Goal: Task Accomplishment & Management: Use online tool/utility

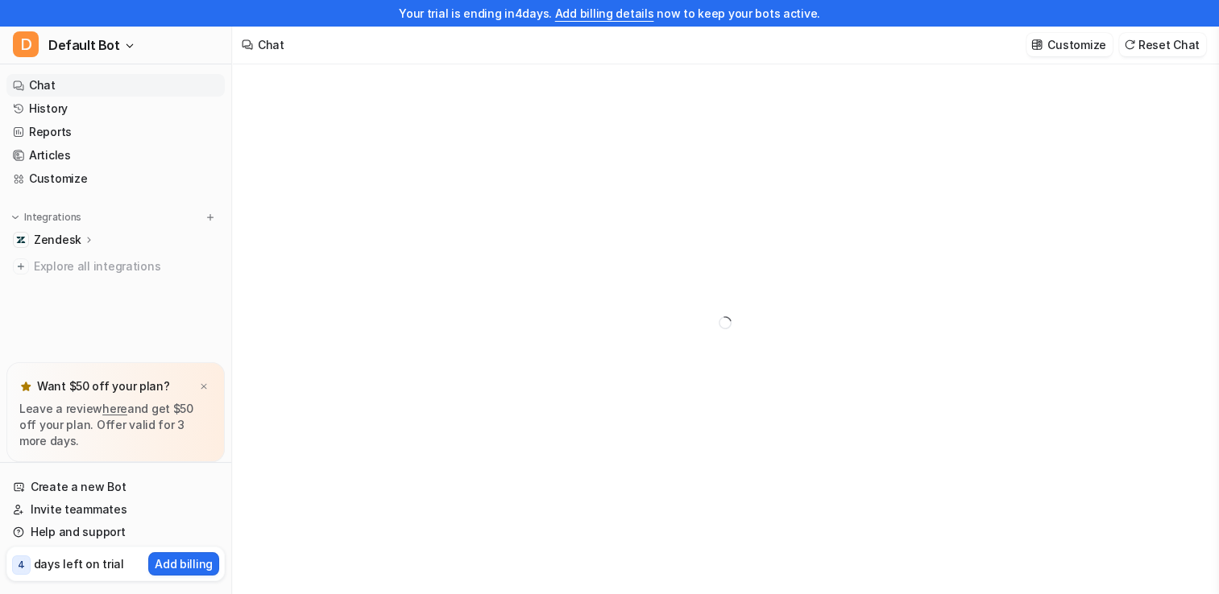
type textarea "**********"
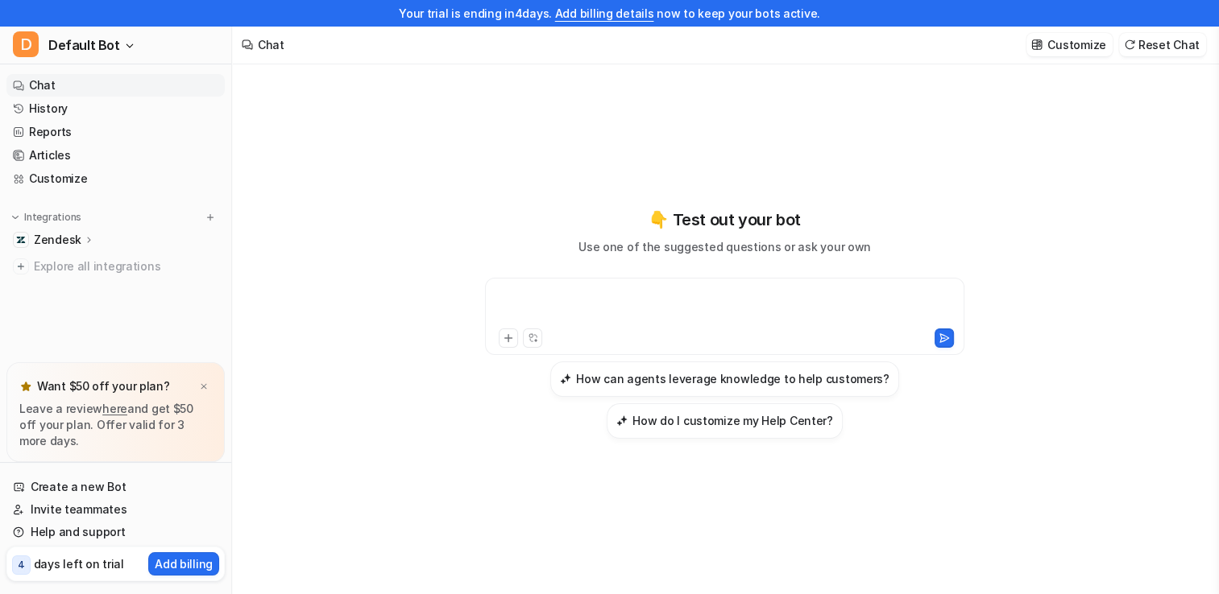
click at [562, 310] on div at bounding box center [724, 306] width 471 height 37
click at [667, 296] on div at bounding box center [724, 306] width 471 height 37
click at [125, 46] on icon "button" at bounding box center [130, 46] width 10 height 10
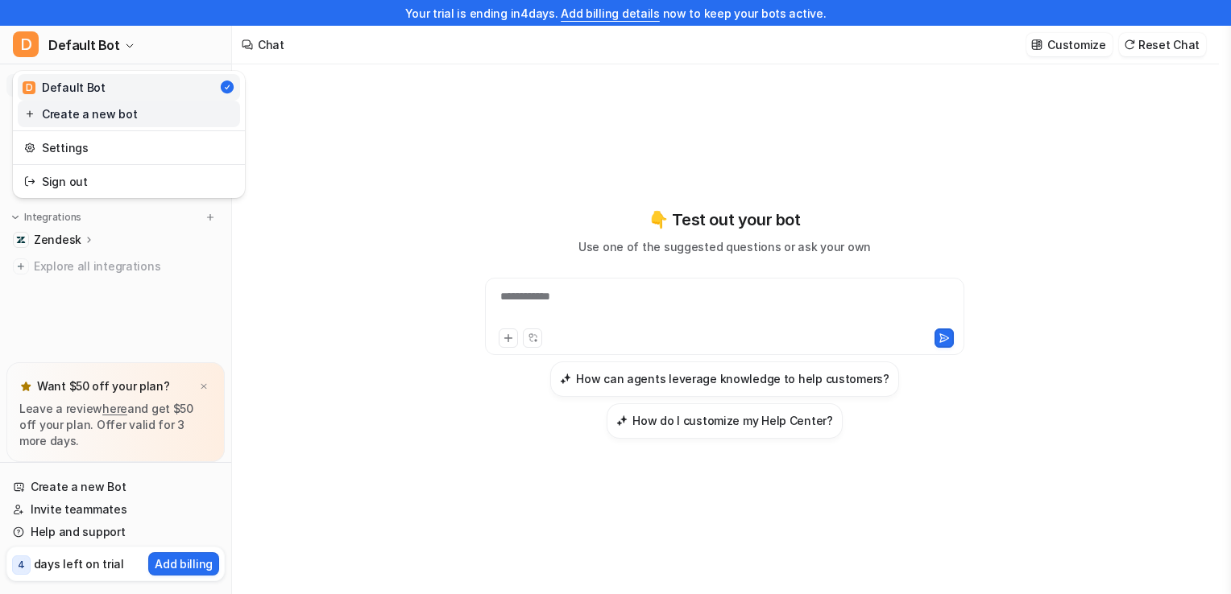
click at [108, 112] on link "Create a new bot" at bounding box center [129, 114] width 222 height 27
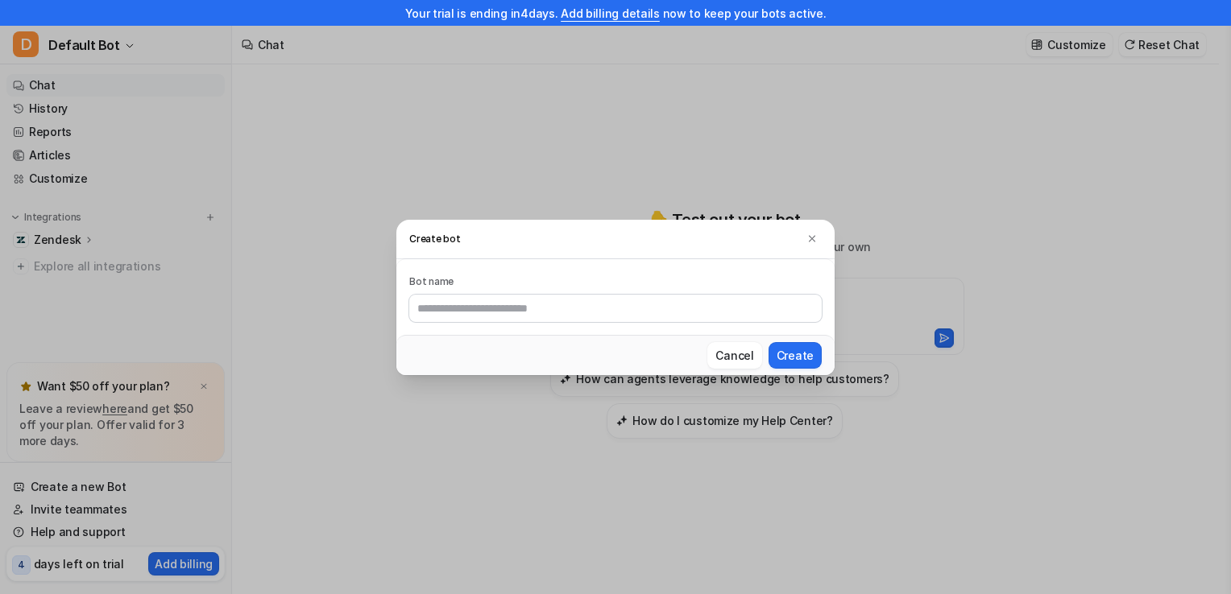
click at [513, 308] on input "text" at bounding box center [615, 308] width 412 height 27
type input "**********"
click at [793, 345] on button "Create" at bounding box center [794, 355] width 53 height 27
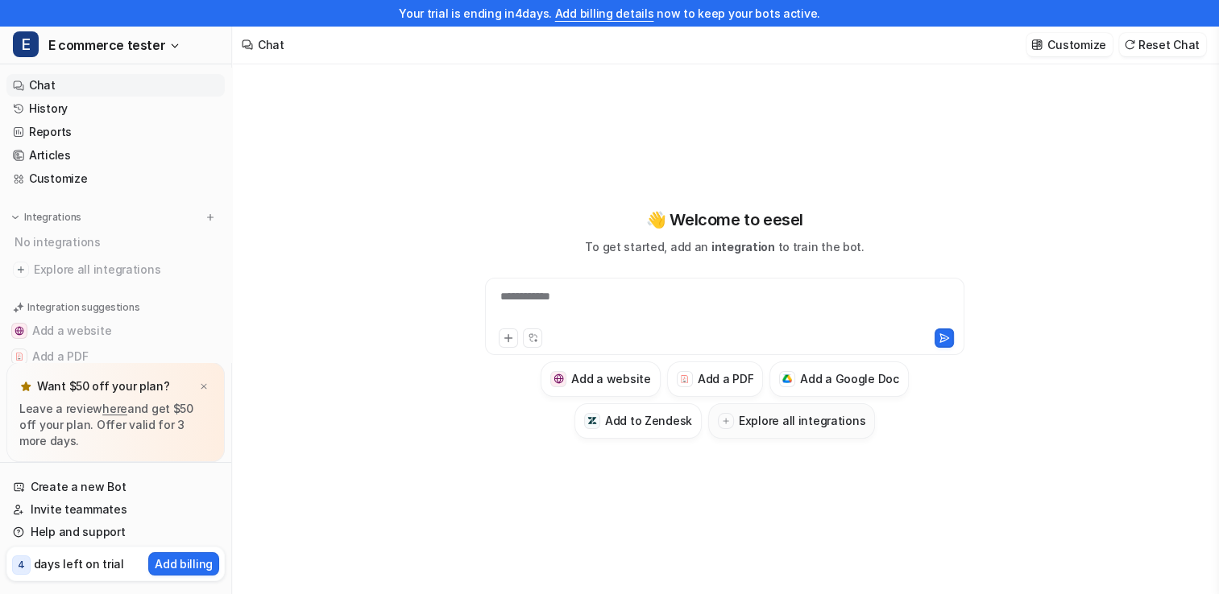
click at [726, 424] on icon at bounding box center [726, 421] width 8 height 8
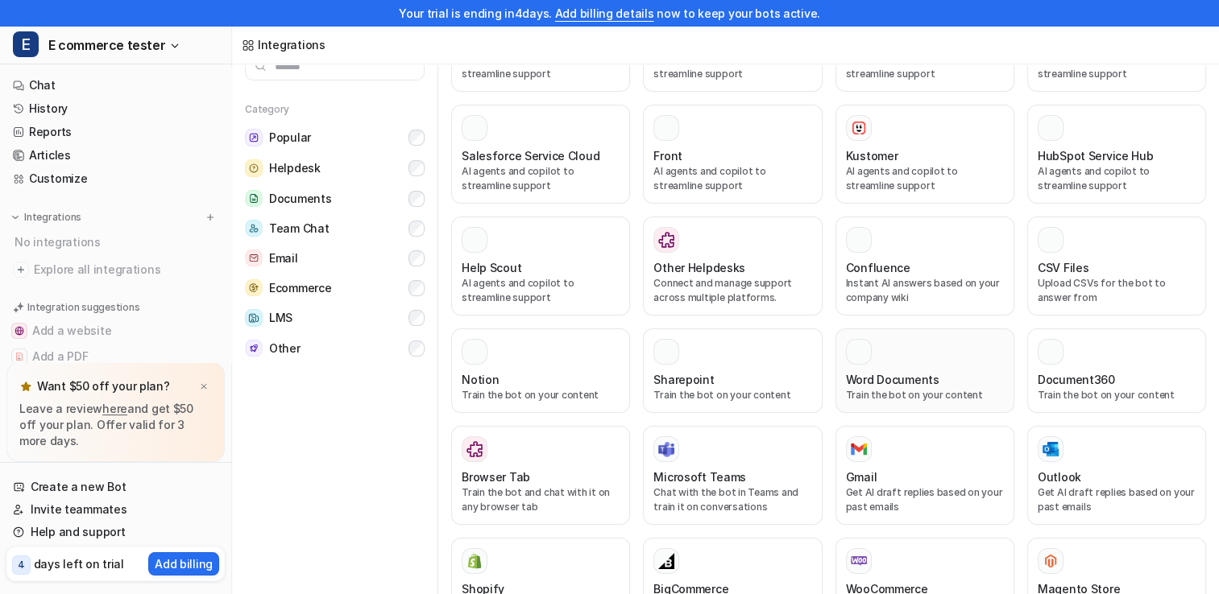
scroll to position [403, 0]
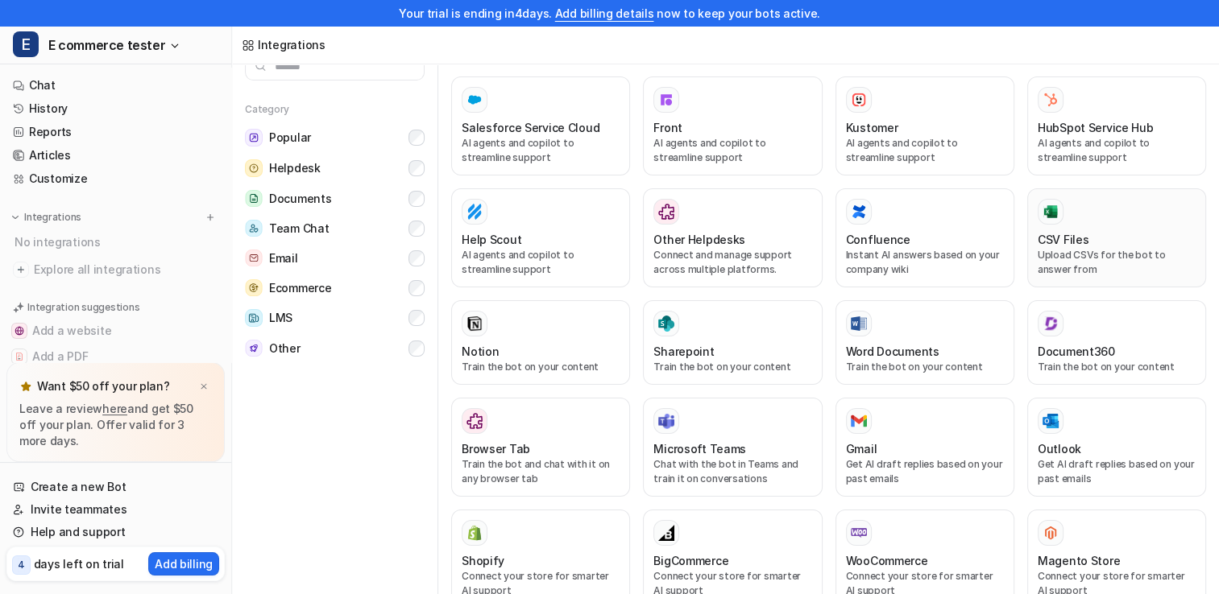
click at [1103, 211] on div "CSV Files Upload CSVs for the bot to answer from" at bounding box center [1116, 238] width 158 height 78
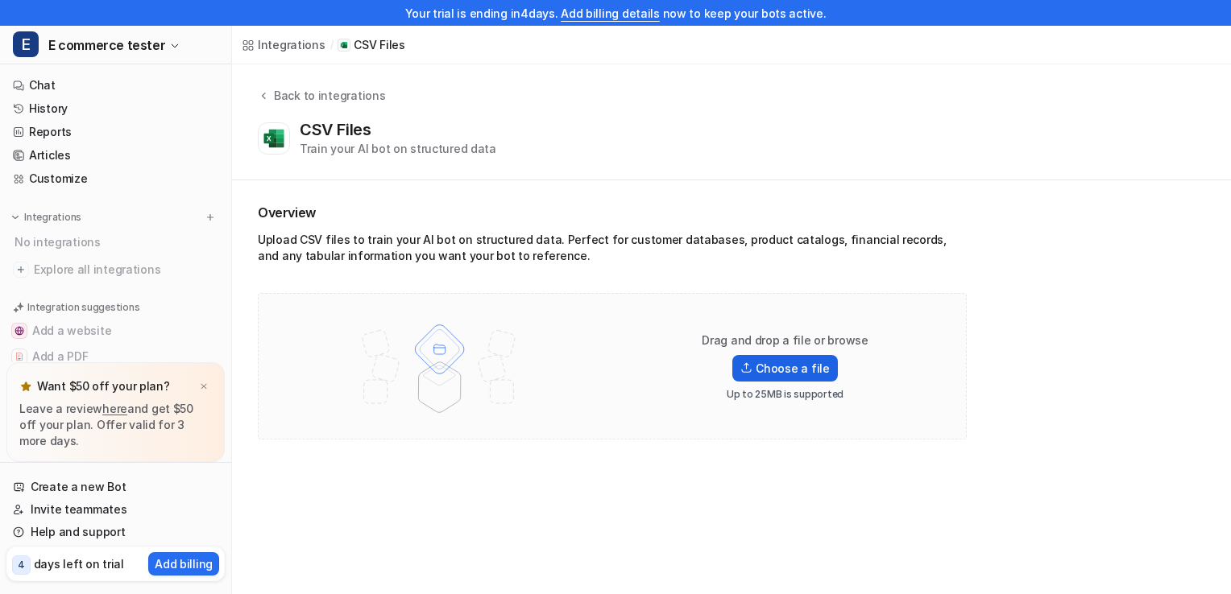
click at [796, 366] on label "Choose a file" at bounding box center [784, 368] width 105 height 27
click at [0, 0] on input "Choose a file" at bounding box center [0, 0] width 0 height 0
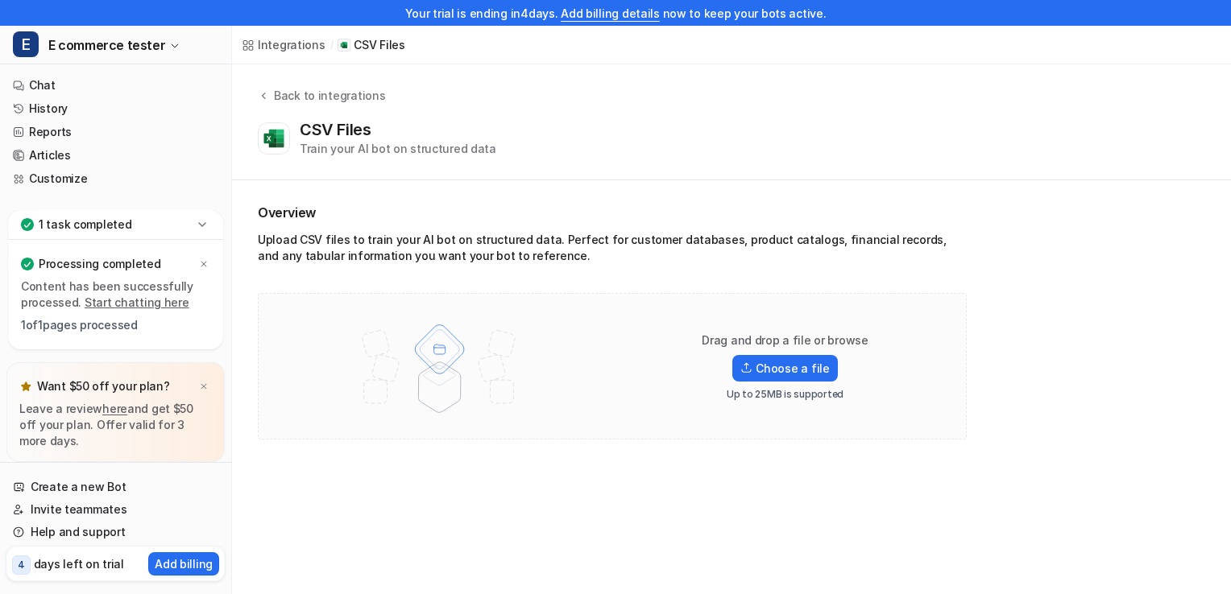
click at [776, 474] on div "Integrations / CSV Files Back to integrations CSV Files Train your AI bot on st…" at bounding box center [615, 297] width 1231 height 594
click at [994, 114] on div "Back to integrations CSV Files Train your AI bot on structured data" at bounding box center [731, 122] width 999 height 70
click at [282, 40] on div "Integrations" at bounding box center [292, 44] width 68 height 17
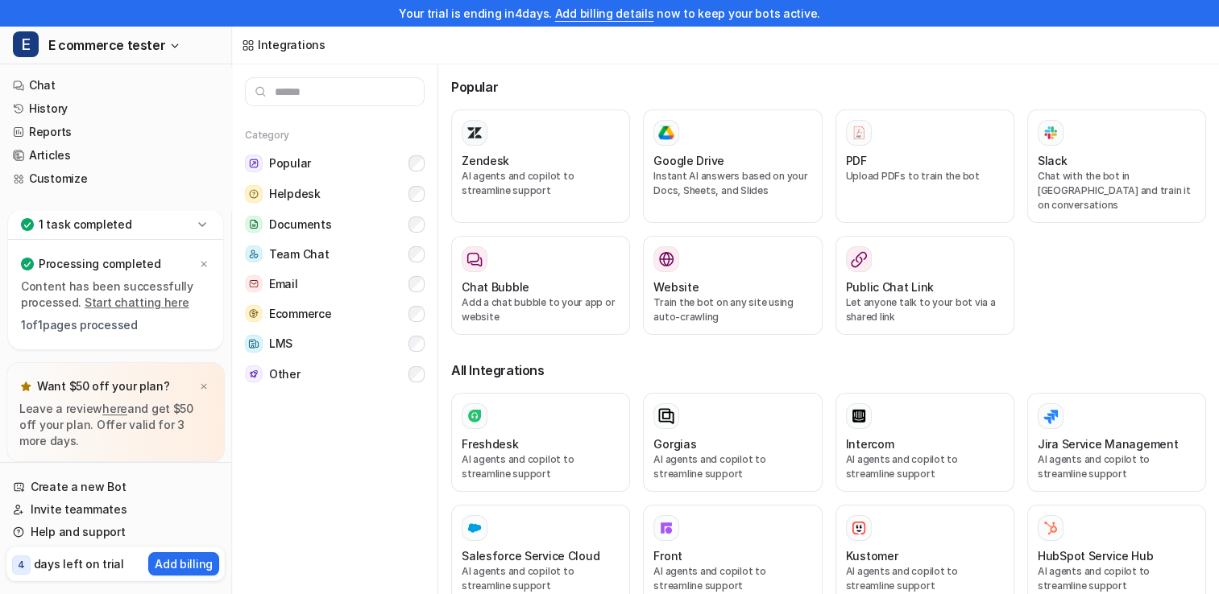
click at [186, 230] on div "1 task completed" at bounding box center [115, 225] width 215 height 30
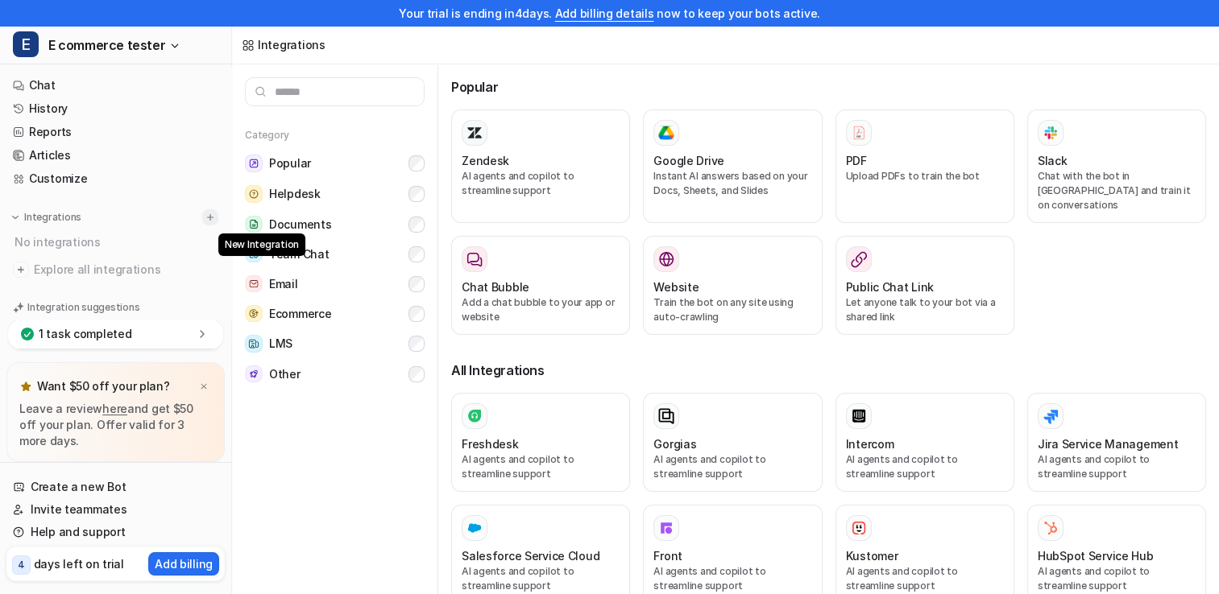
click at [205, 221] on img at bounding box center [210, 217] width 11 height 11
click at [193, 333] on div "1 task completed" at bounding box center [115, 335] width 215 height 30
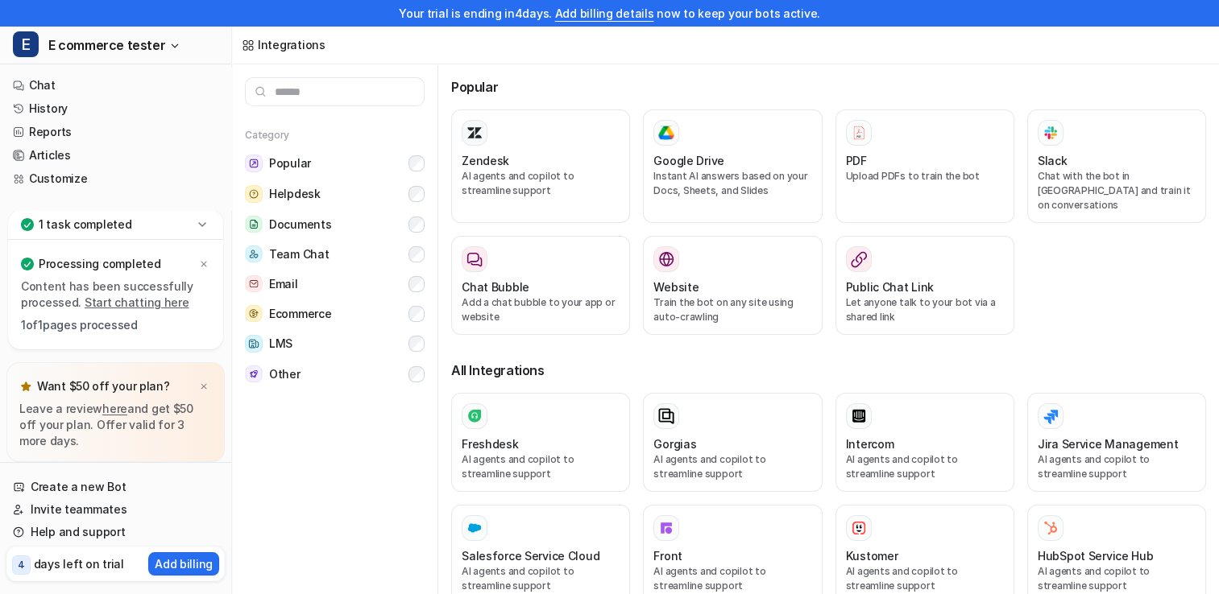
click at [151, 302] on link "Start chatting here" at bounding box center [137, 303] width 105 height 14
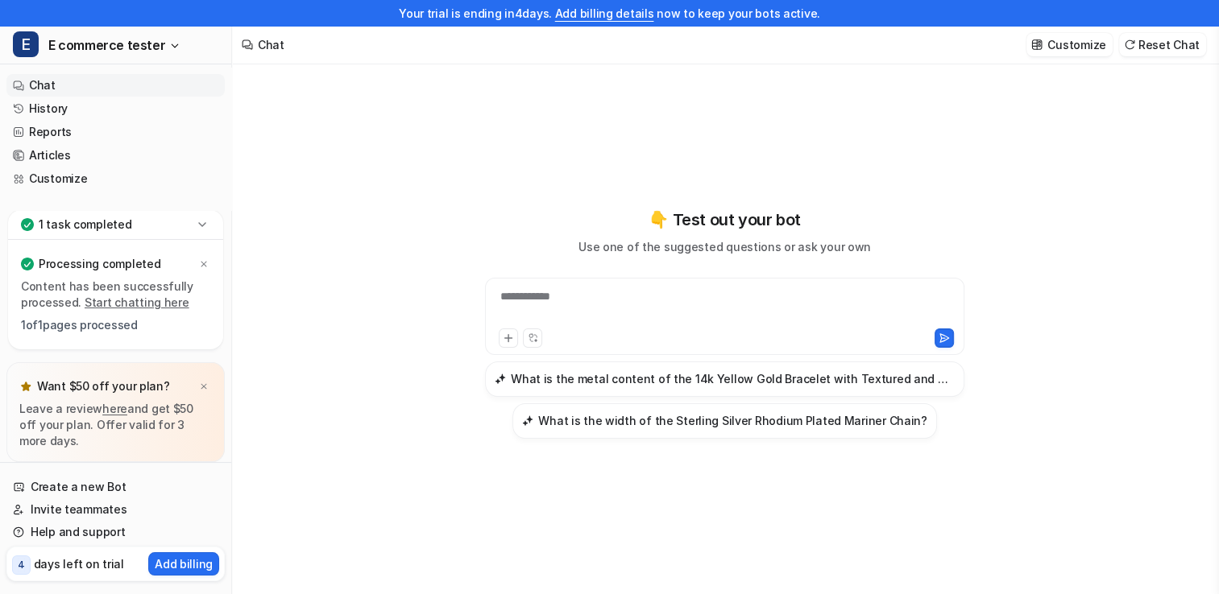
click at [557, 292] on div "**********" at bounding box center [724, 306] width 471 height 37
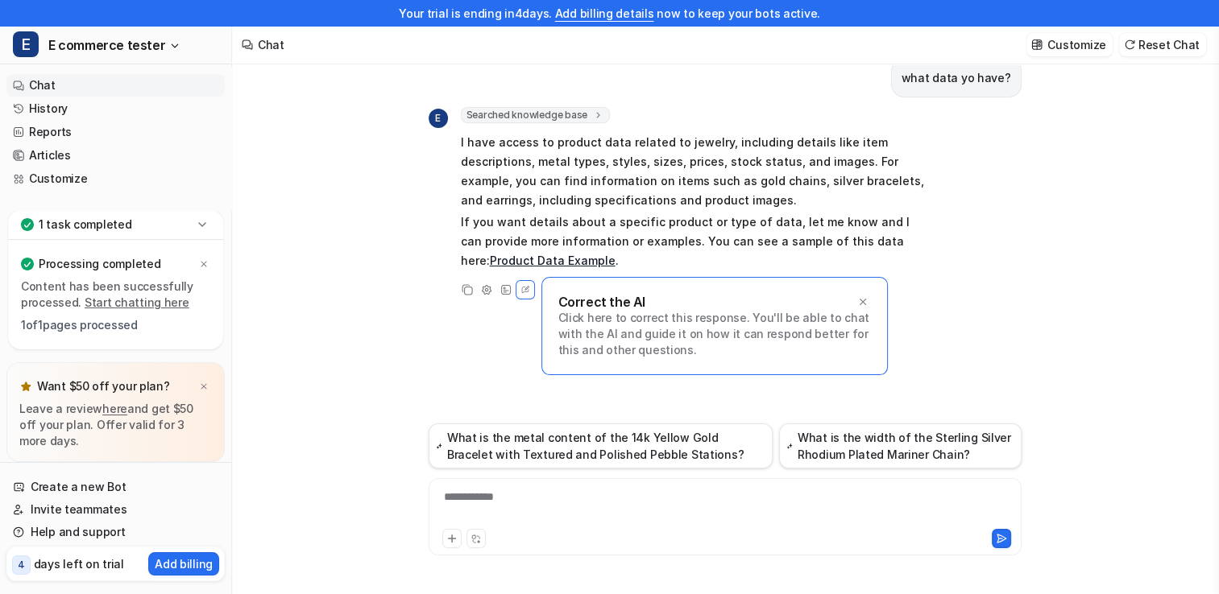
click at [625, 330] on p "Click here to correct this response. You'll be able to chat with the AI and gui…" at bounding box center [714, 334] width 313 height 48
click at [663, 358] on div "Correct the AI Click here to correct this response. You'll be able to chat with…" at bounding box center [714, 326] width 346 height 98
click at [867, 304] on icon at bounding box center [862, 301] width 11 height 11
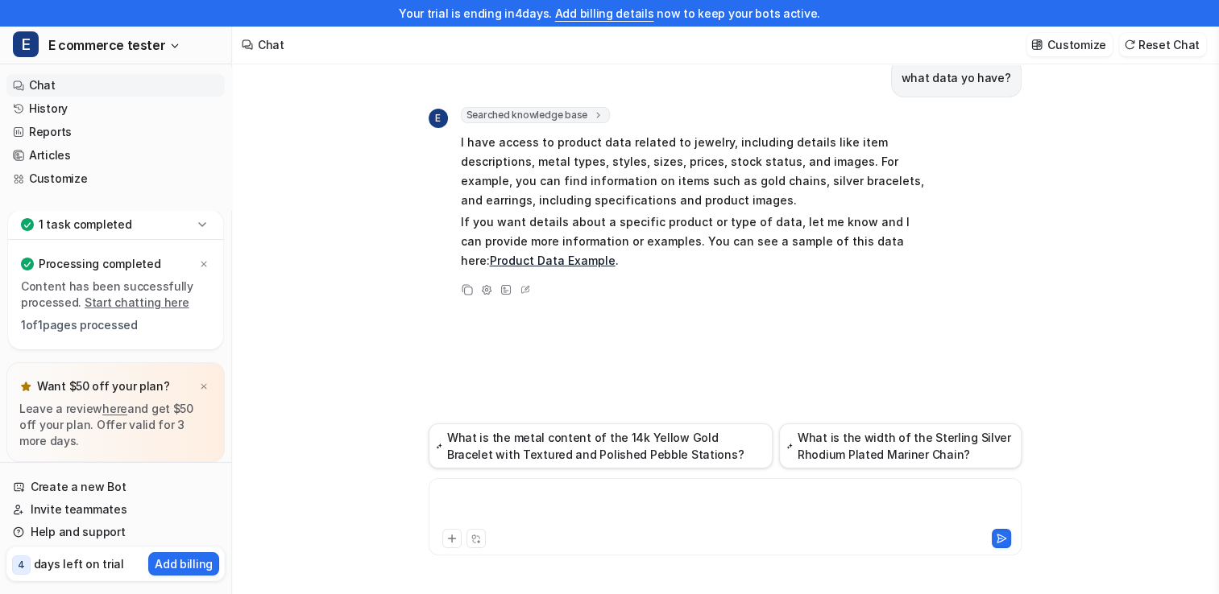
click at [544, 501] on div at bounding box center [725, 507] width 585 height 37
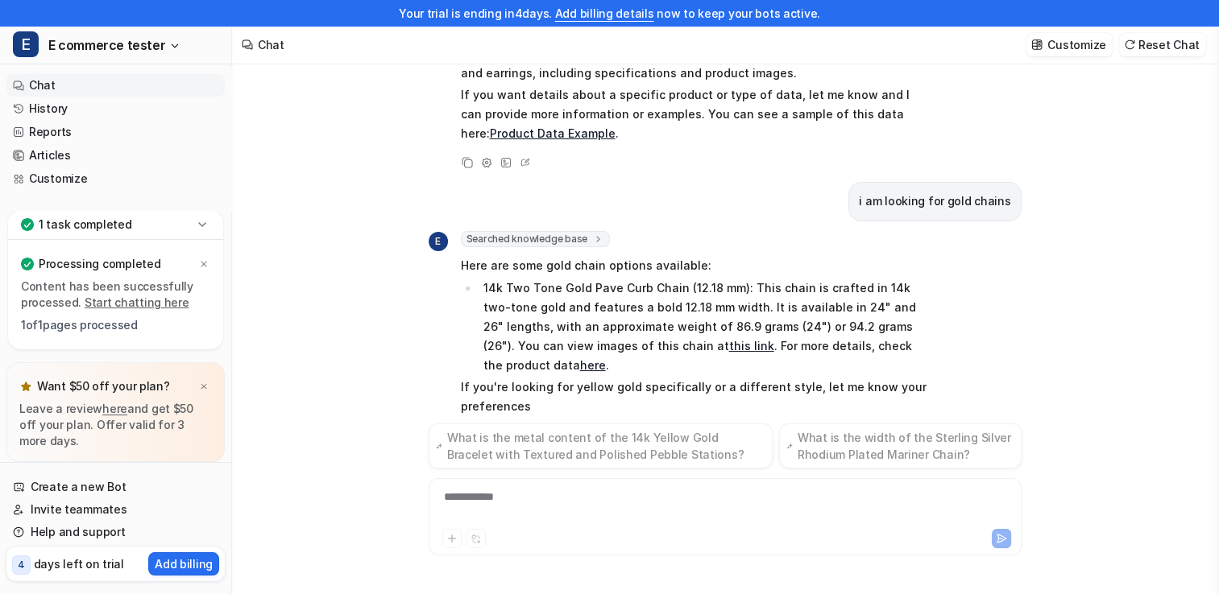
scroll to position [147, 0]
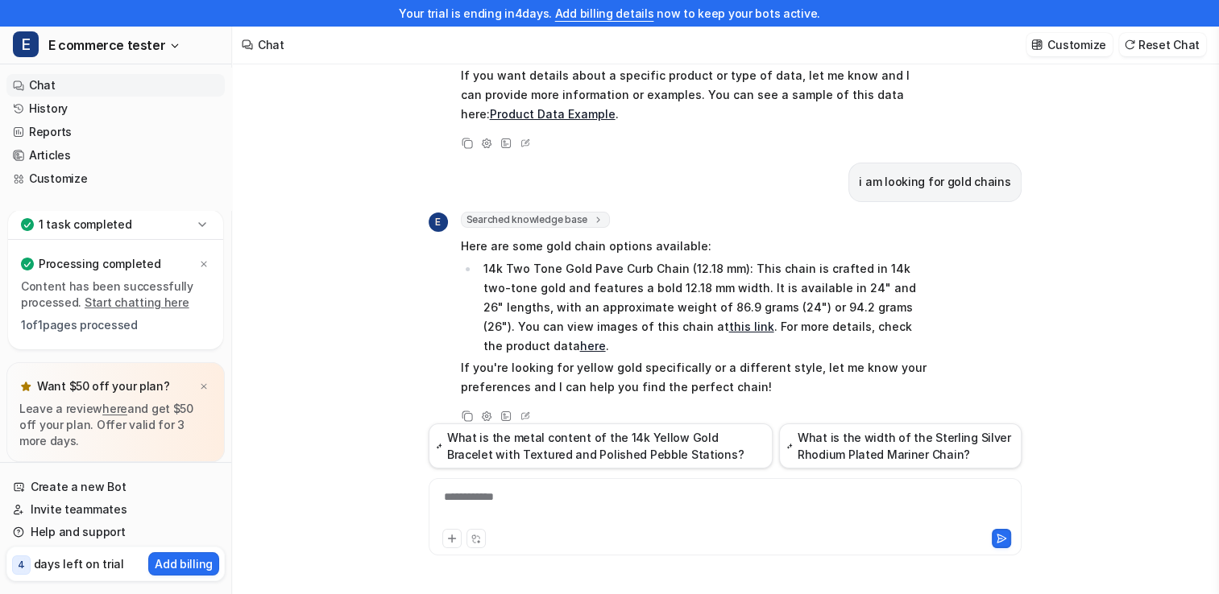
click at [605, 339] on link "here" at bounding box center [592, 346] width 26 height 14
type textarea "**********"
click at [1125, 279] on div "what data yo have? E Searched knowledge base search_queries : [ "data available…" at bounding box center [724, 317] width 985 height 556
click at [528, 500] on div at bounding box center [725, 507] width 585 height 37
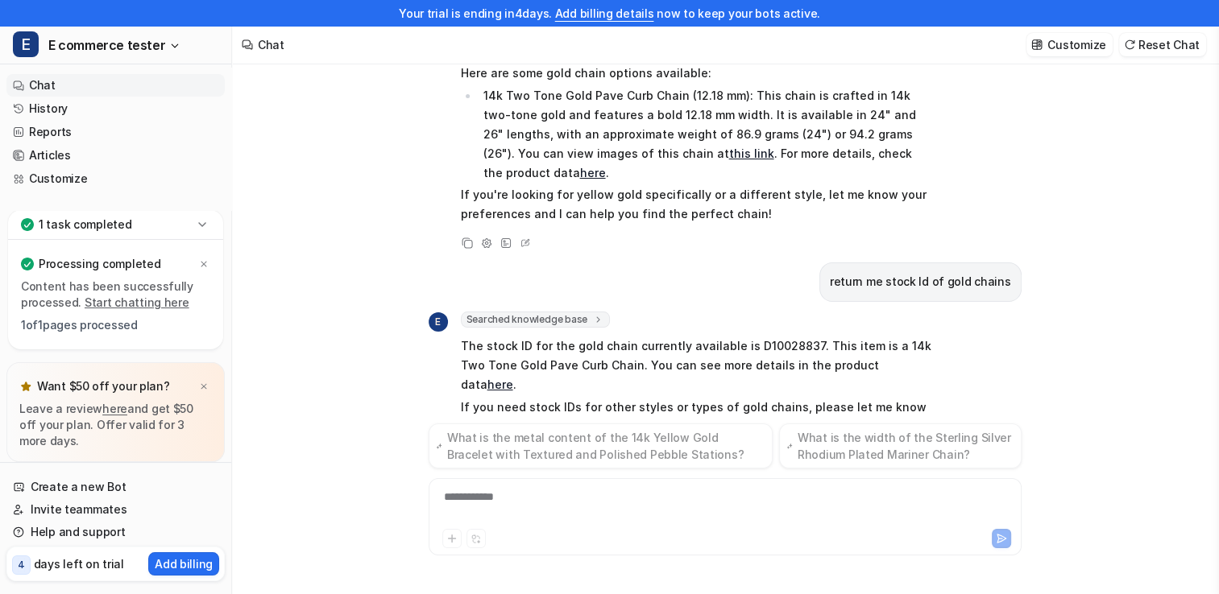
scroll to position [339, 0]
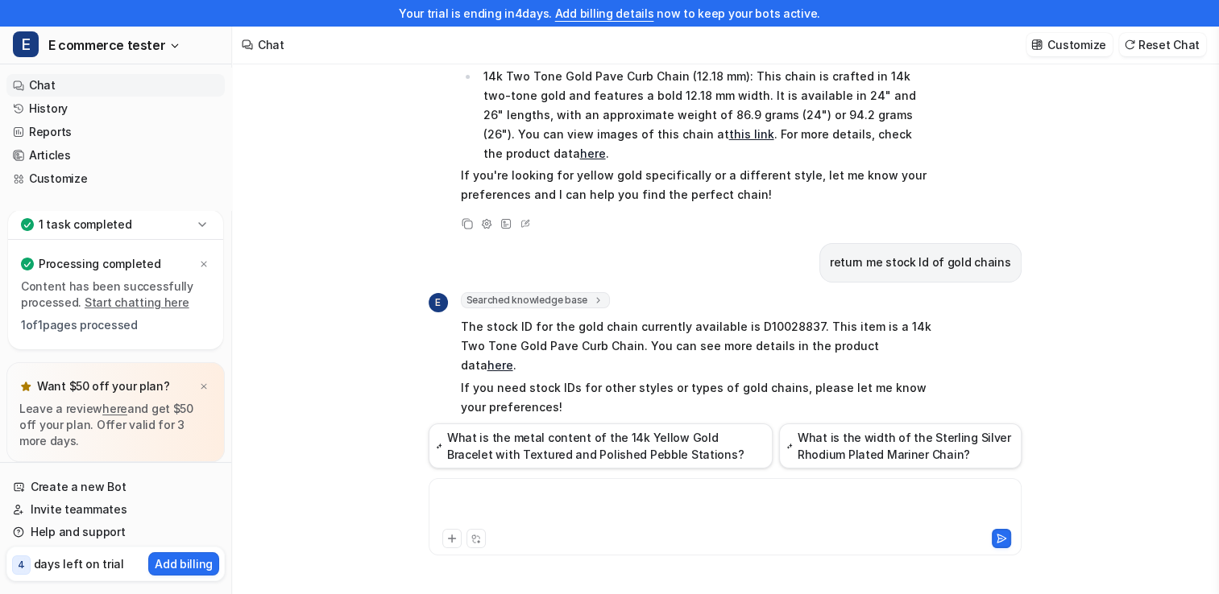
click at [528, 500] on div at bounding box center [725, 507] width 585 height 37
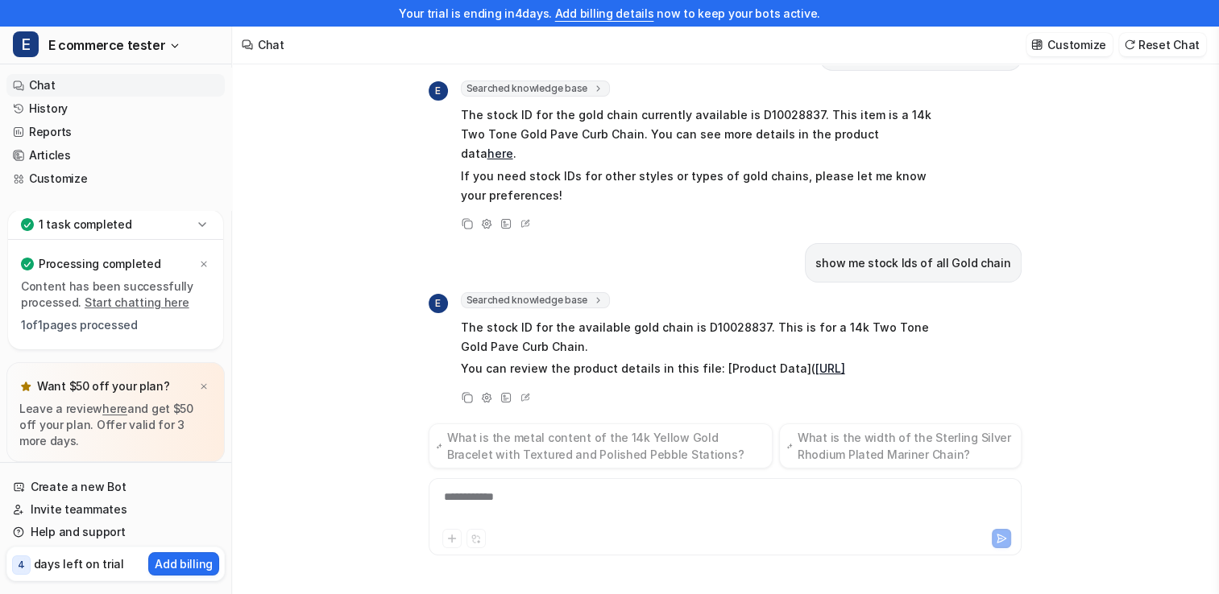
scroll to position [535, 0]
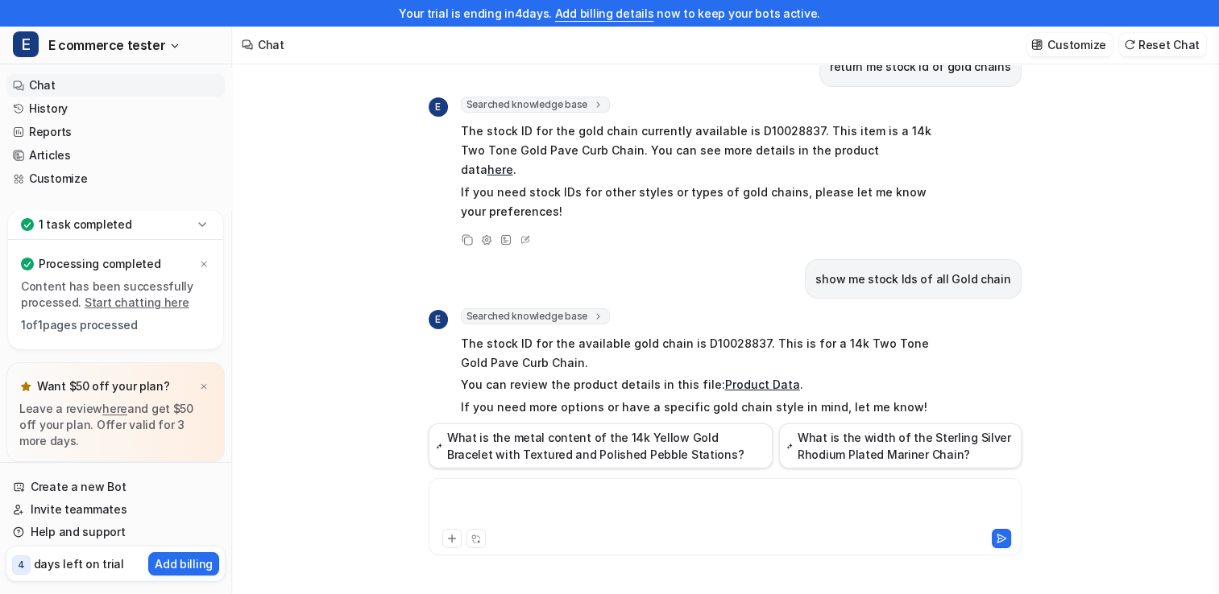
click at [564, 503] on div at bounding box center [725, 507] width 585 height 37
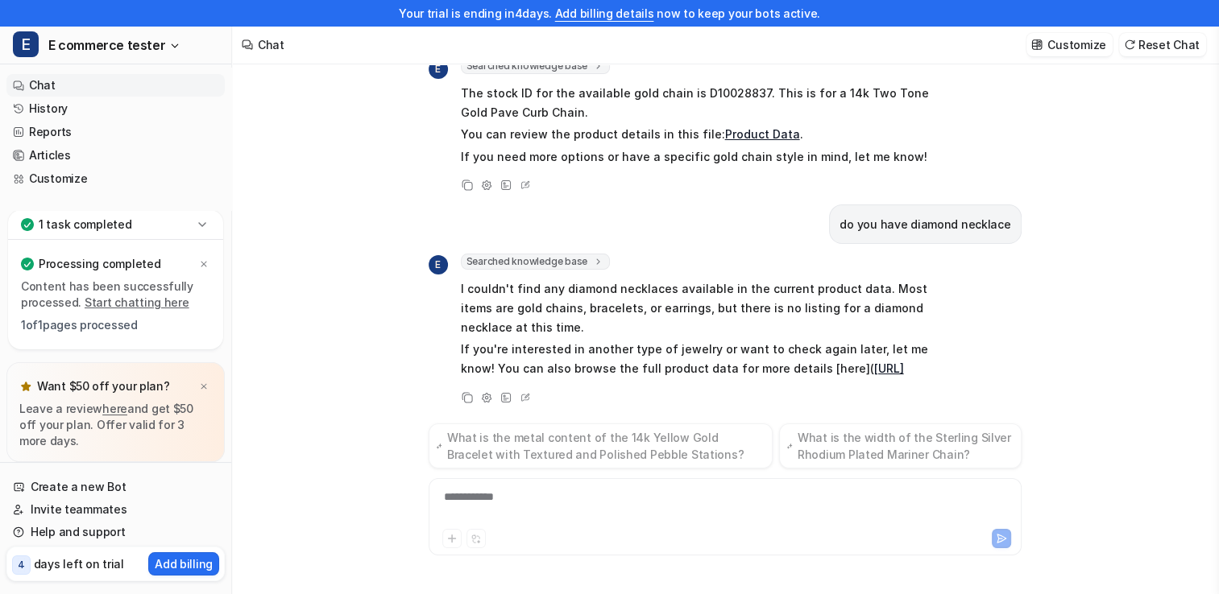
scroll to position [747, 0]
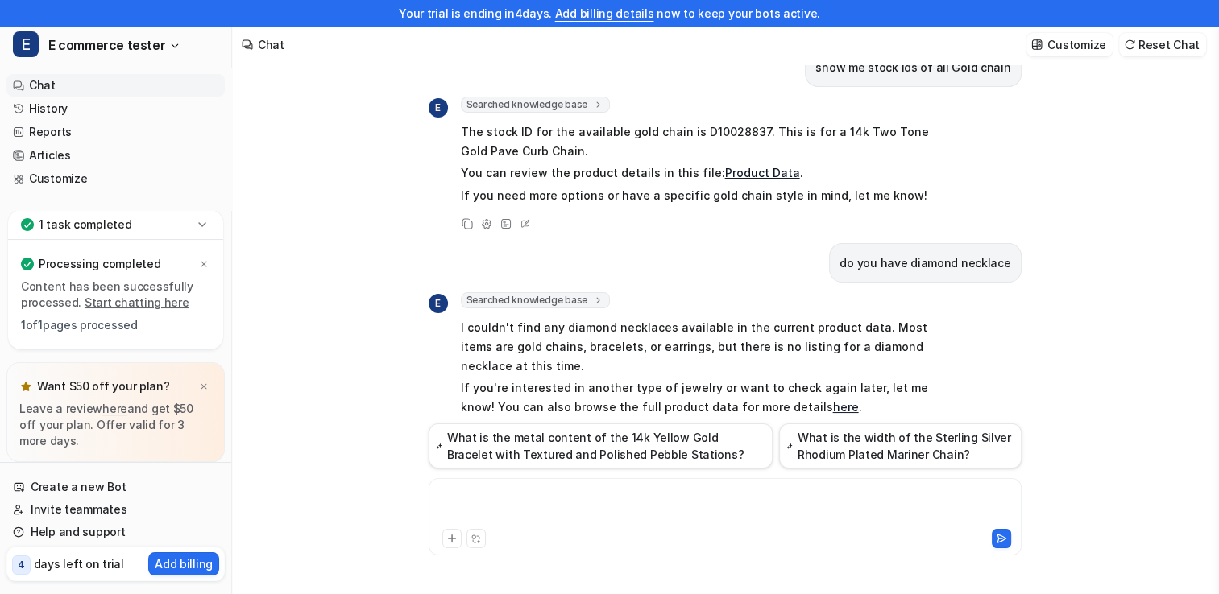
click at [680, 512] on div at bounding box center [725, 507] width 585 height 37
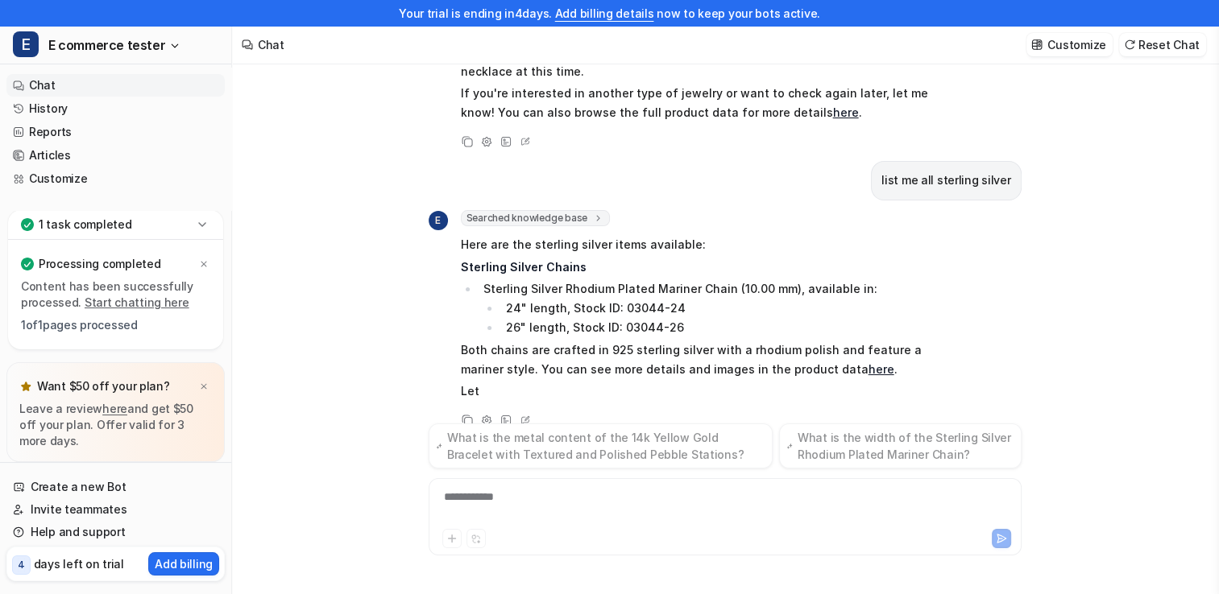
scroll to position [1025, 0]
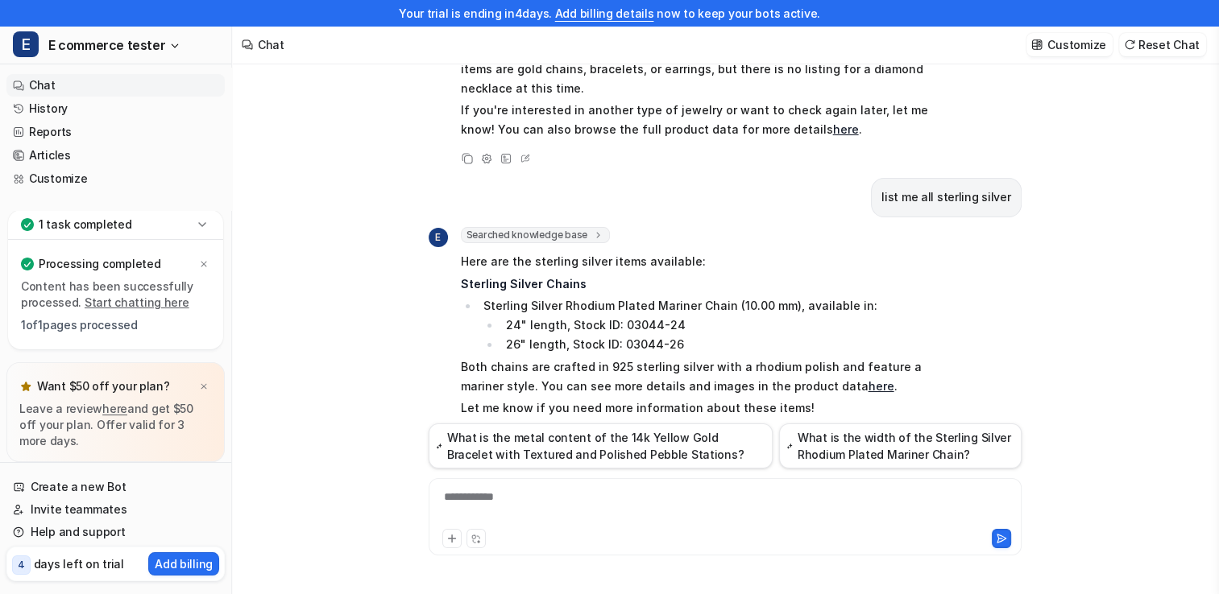
click at [503, 503] on div "**********" at bounding box center [725, 507] width 585 height 37
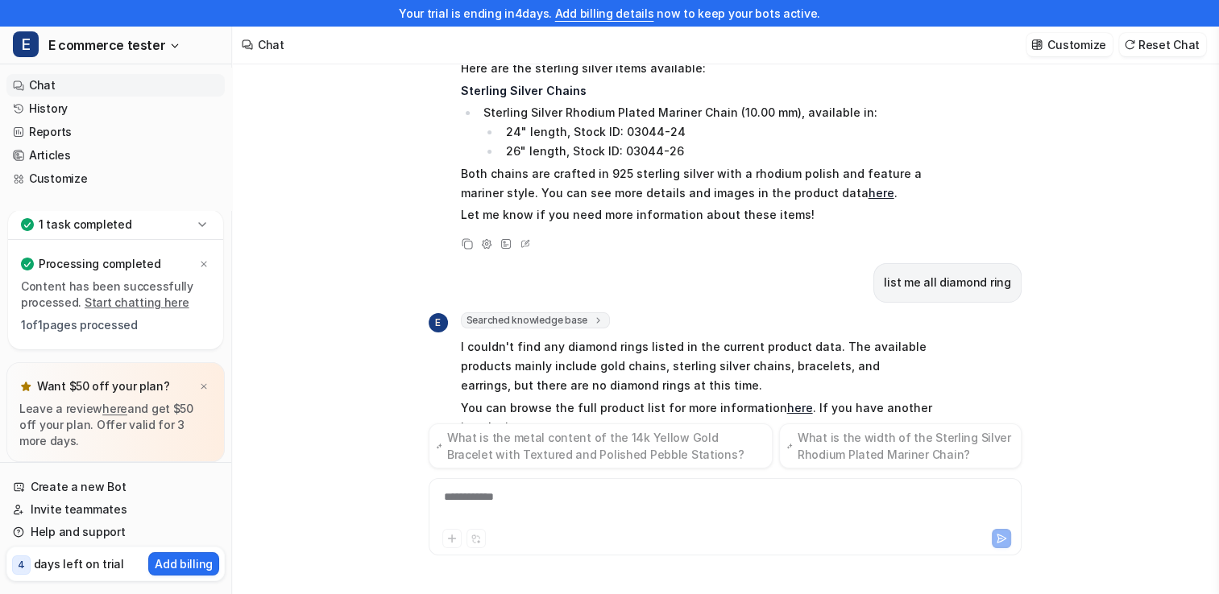
scroll to position [1237, 0]
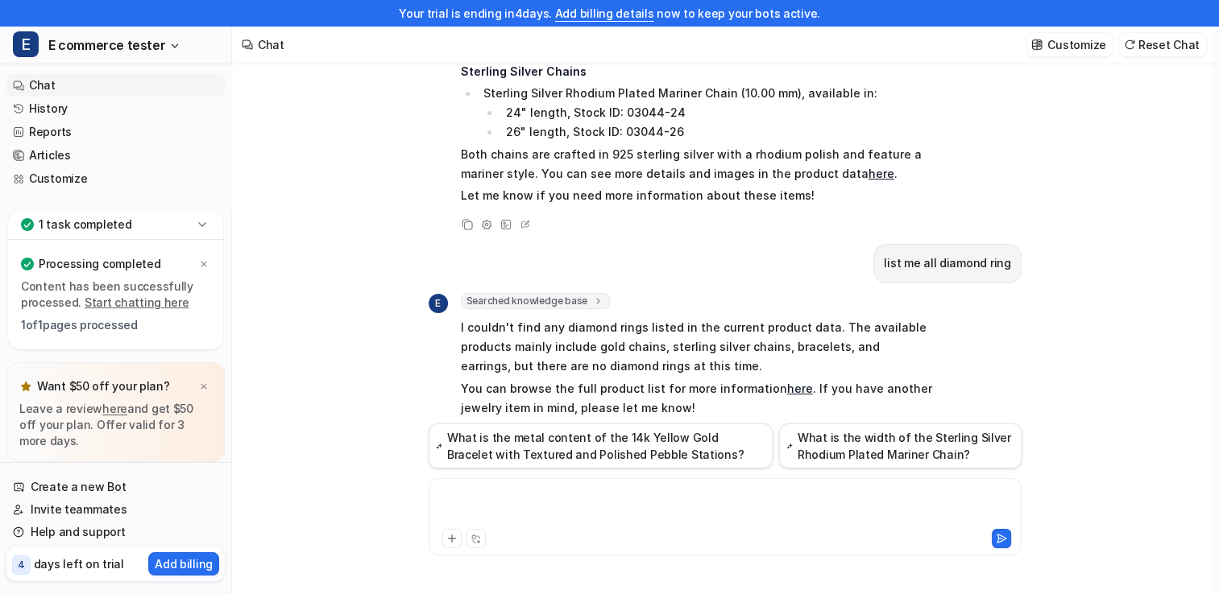
click at [560, 499] on div at bounding box center [725, 507] width 585 height 37
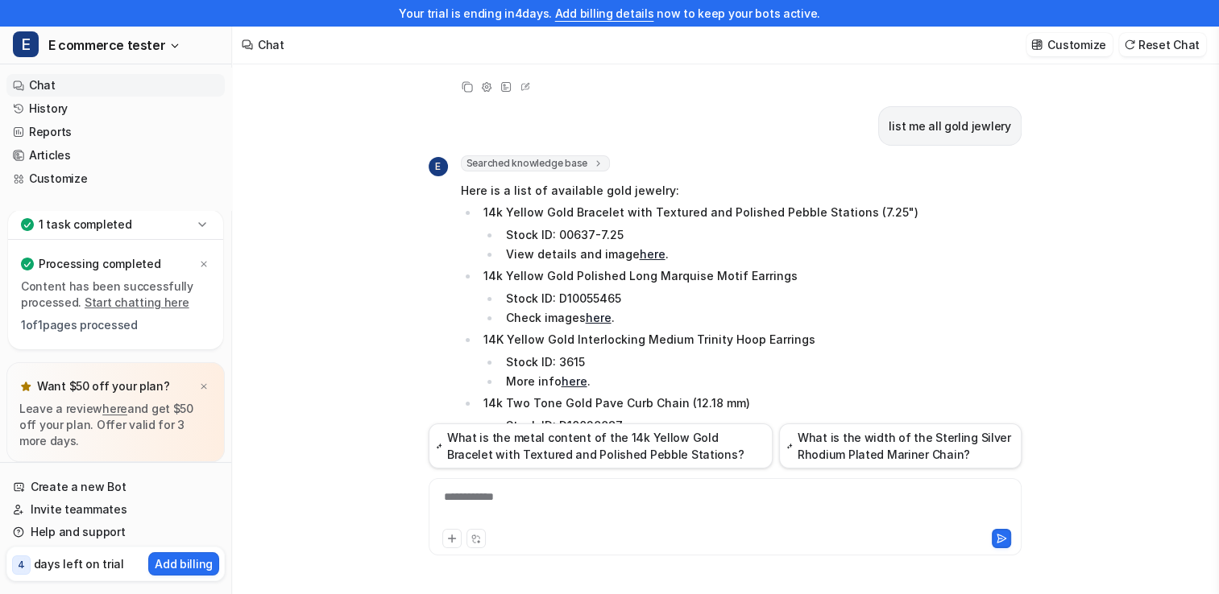
scroll to position [1667, 0]
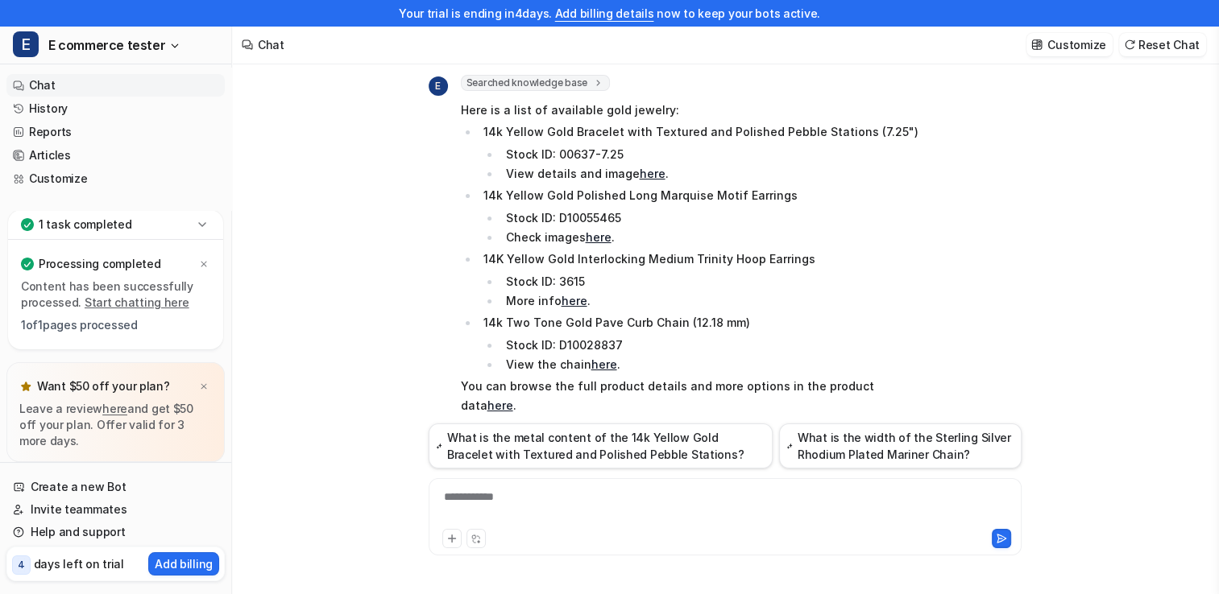
click at [519, 498] on div "**********" at bounding box center [725, 507] width 585 height 37
click at [480, 491] on div at bounding box center [725, 507] width 585 height 37
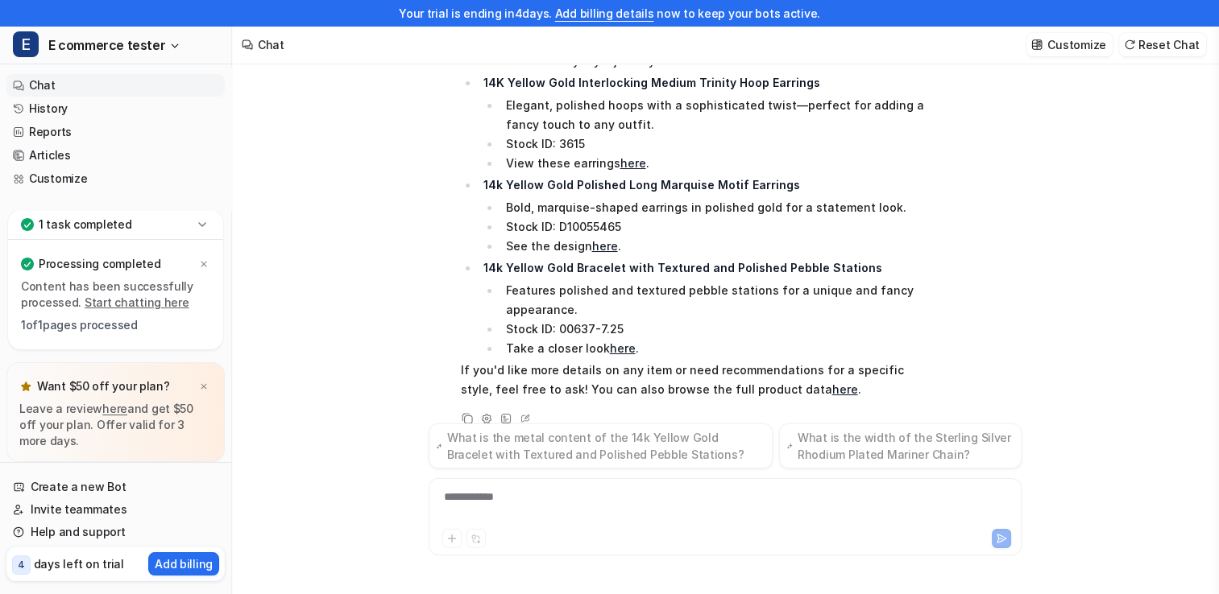
scroll to position [2128, 0]
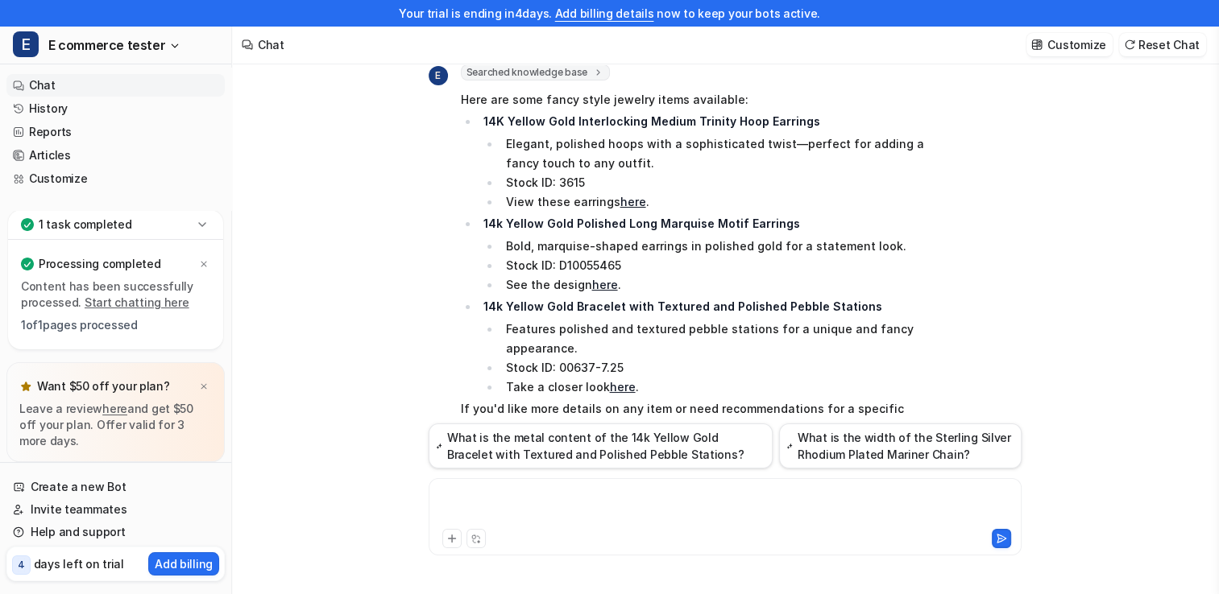
click at [491, 491] on div at bounding box center [725, 507] width 585 height 37
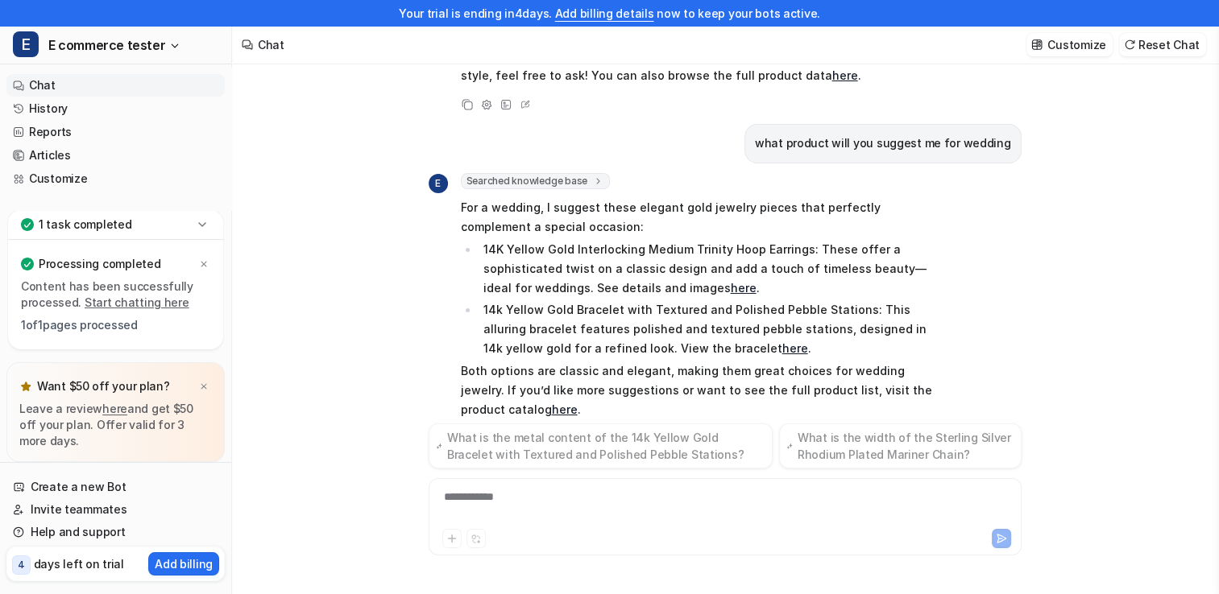
scroll to position [2462, 0]
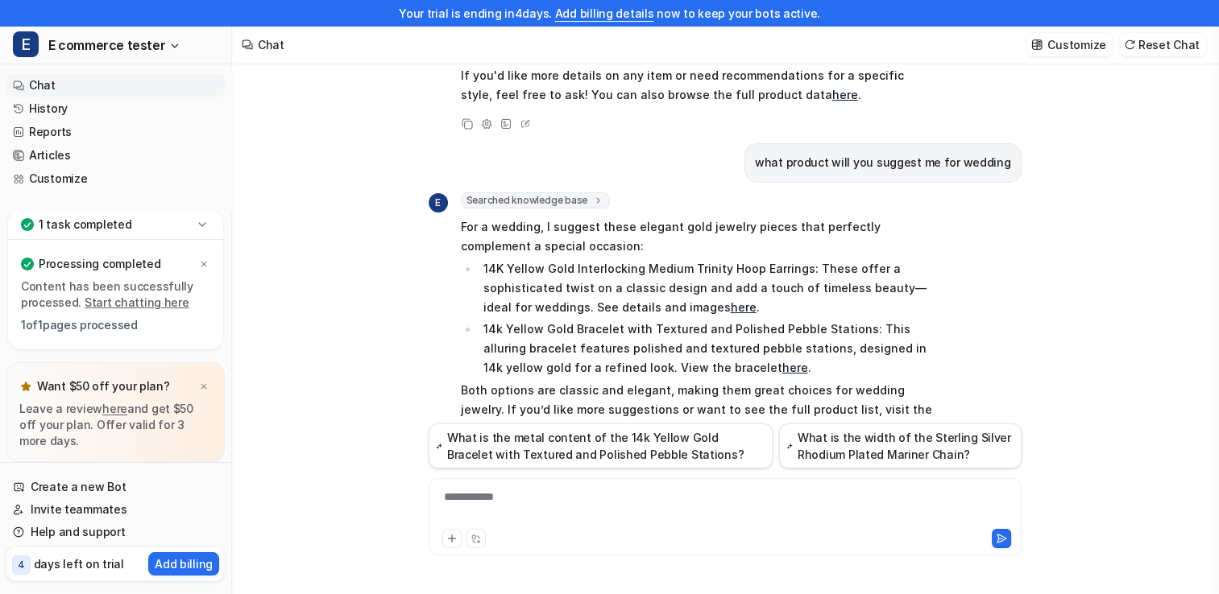
click at [730, 300] on link "here" at bounding box center [743, 307] width 26 height 14
click at [781, 361] on link "here" at bounding box center [794, 368] width 26 height 14
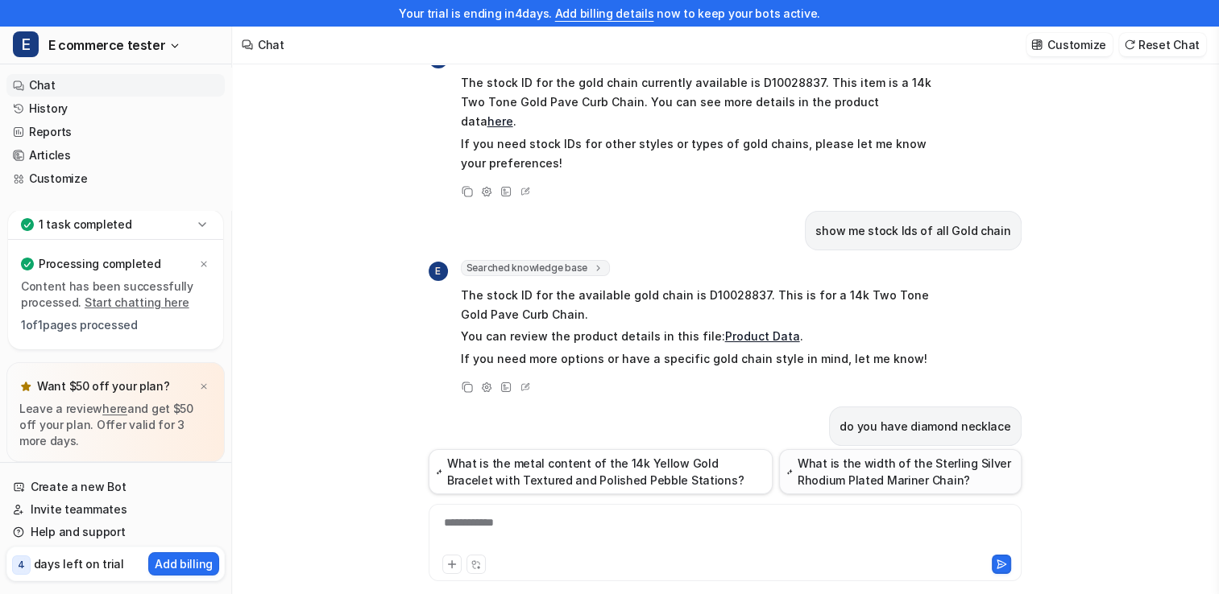
scroll to position [26, 0]
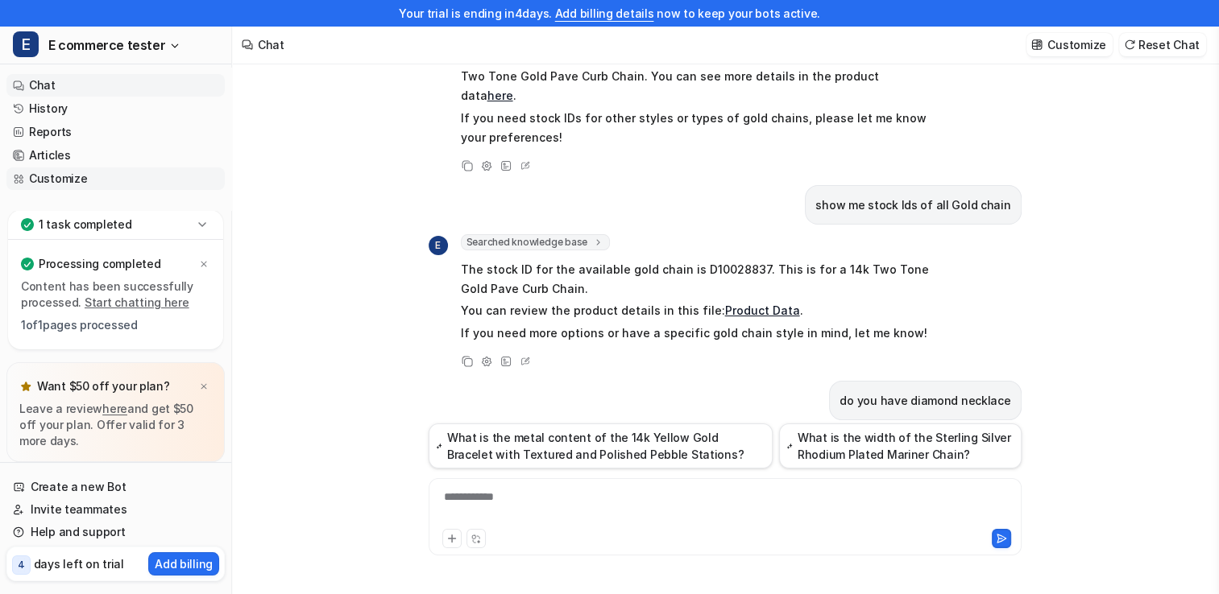
click at [85, 175] on link "Customize" at bounding box center [115, 179] width 218 height 23
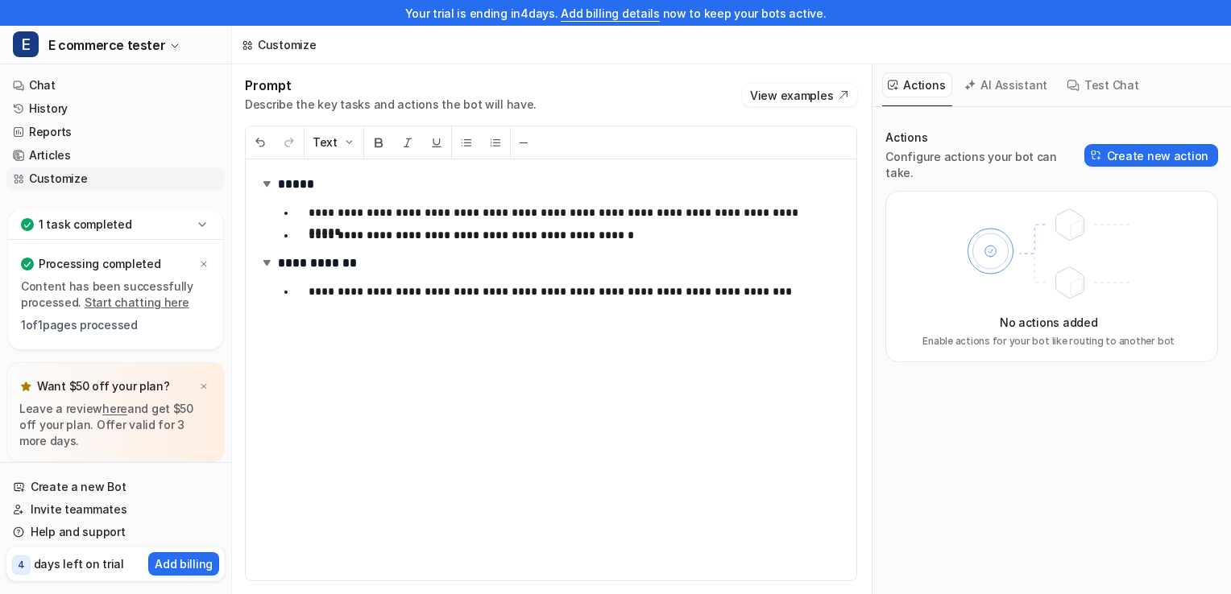
click at [1018, 85] on button "AI Assistant" at bounding box center [1007, 84] width 96 height 25
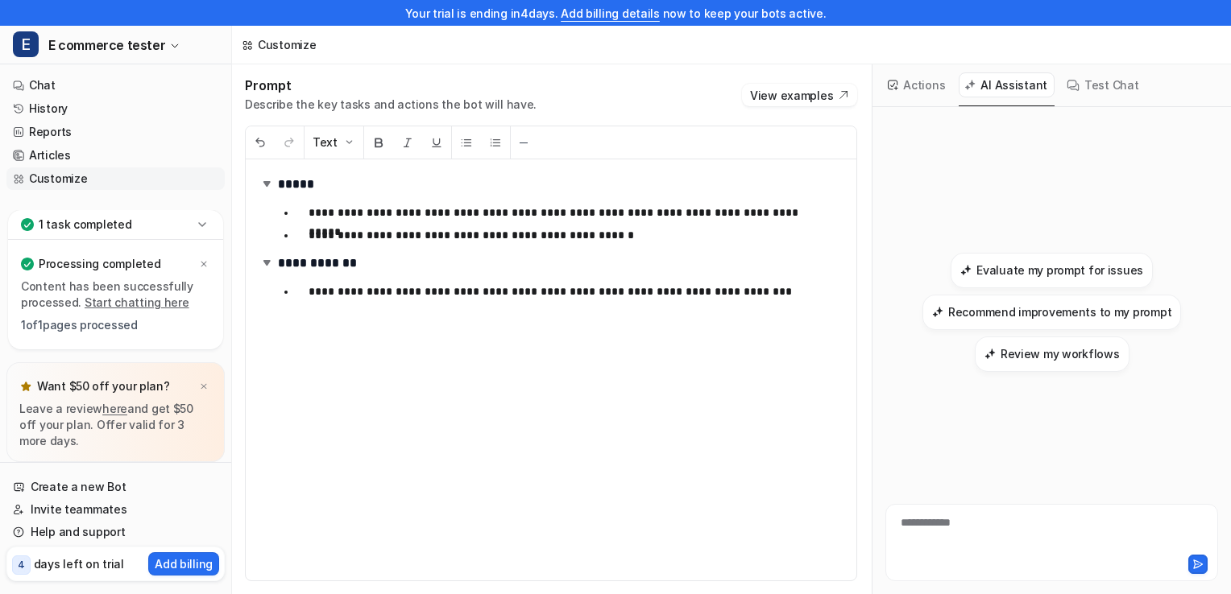
click at [1083, 87] on button "Test Chat" at bounding box center [1103, 84] width 85 height 25
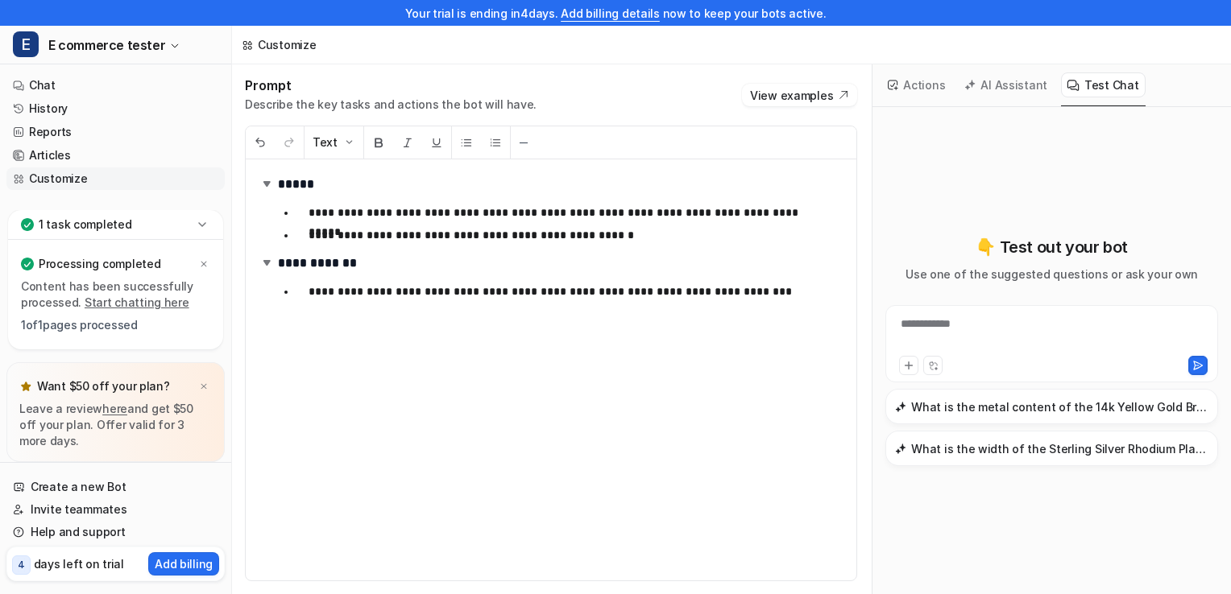
click at [915, 81] on button "Actions" at bounding box center [917, 84] width 70 height 25
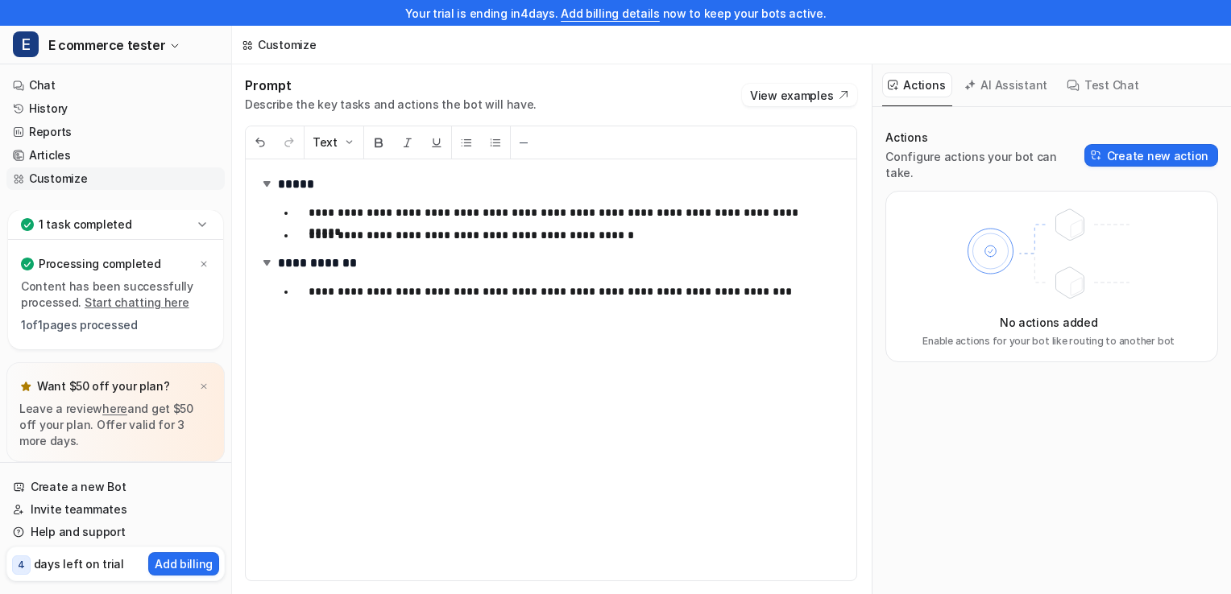
click at [131, 307] on link "Start chatting here" at bounding box center [137, 303] width 105 height 14
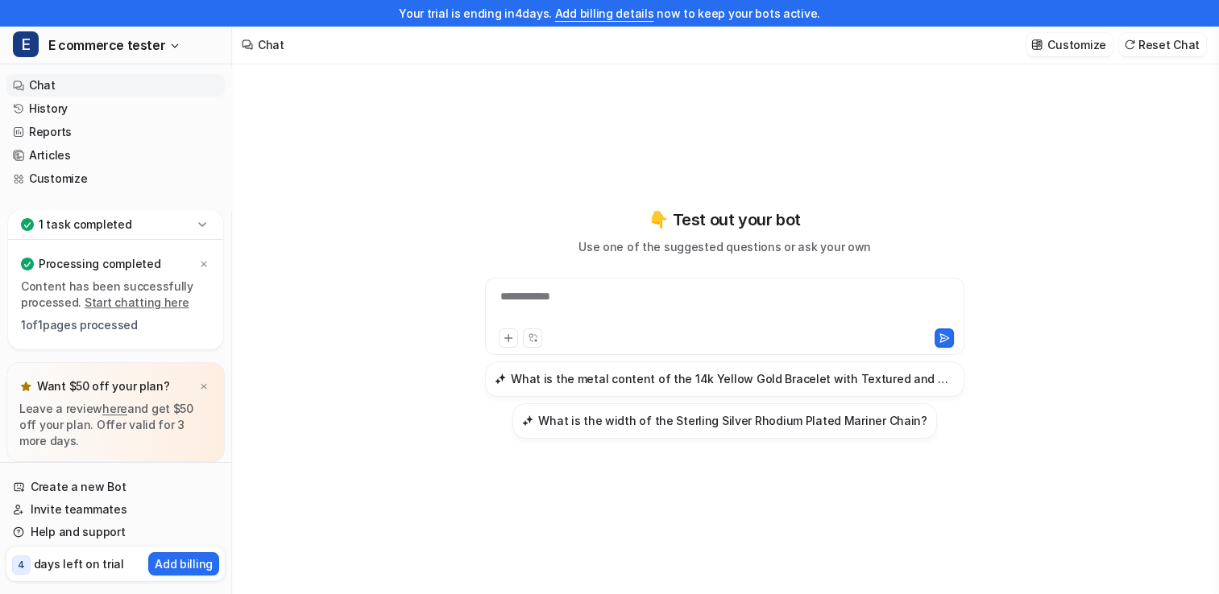
click at [575, 304] on div "**********" at bounding box center [724, 306] width 471 height 37
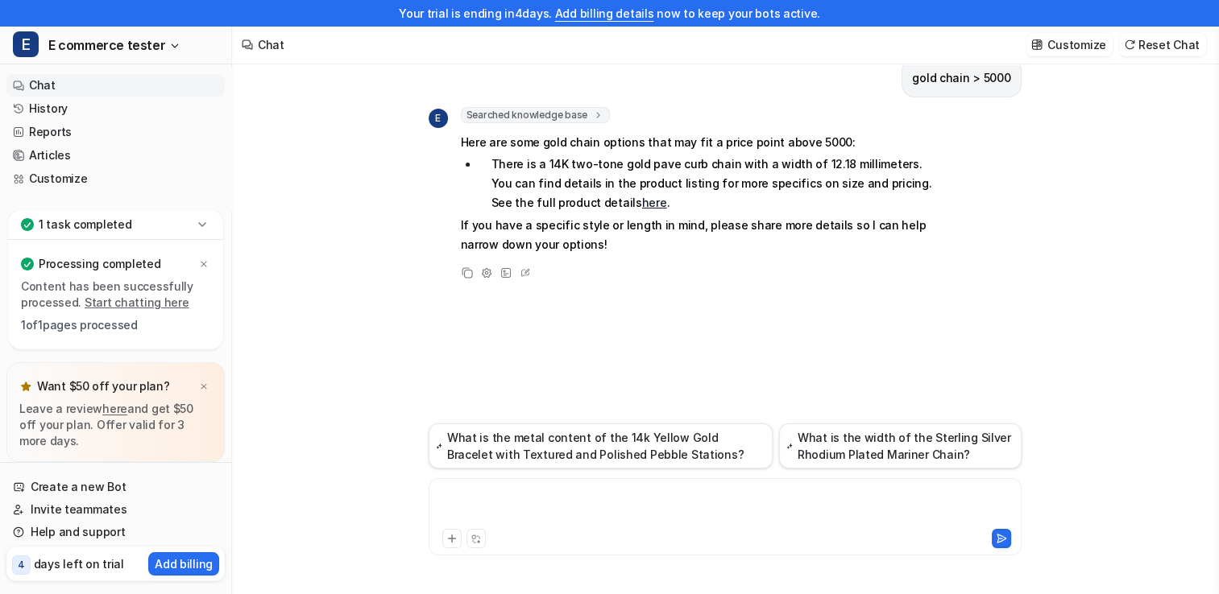
click at [512, 497] on div at bounding box center [725, 507] width 585 height 37
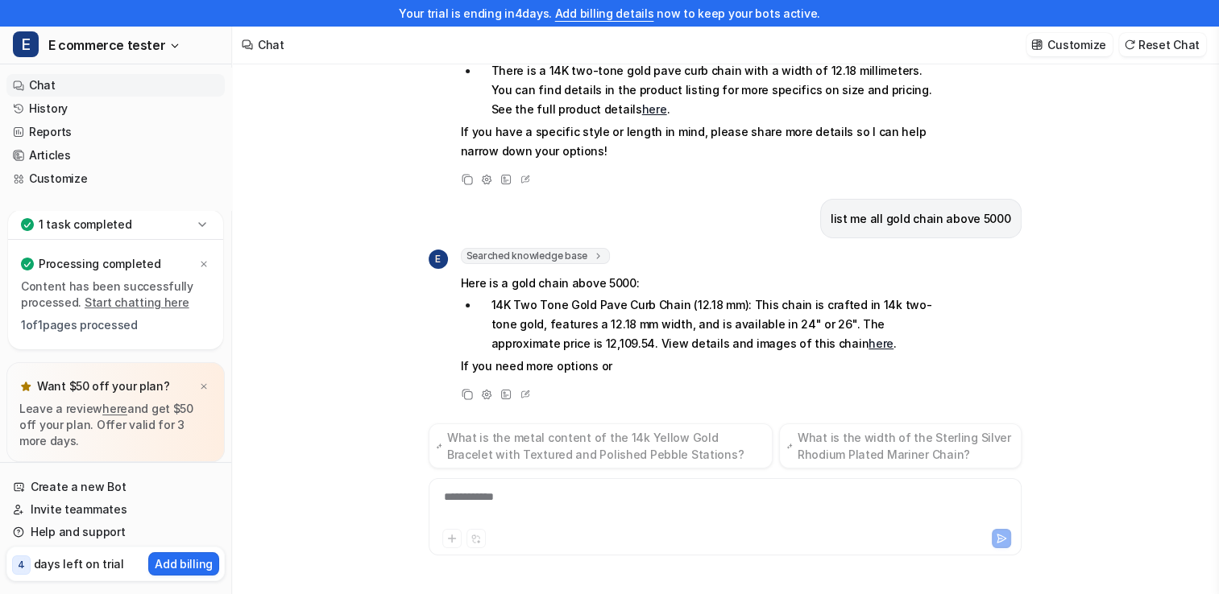
scroll to position [92, 0]
